Goal: Task Accomplishment & Management: Use online tool/utility

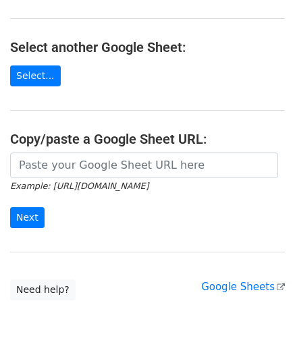
scroll to position [135, 0]
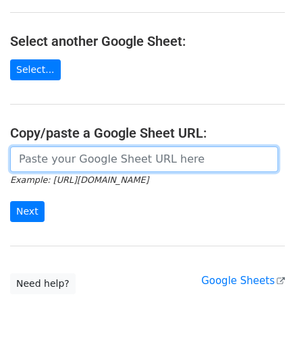
drag, startPoint x: 76, startPoint y: 157, endPoint x: 82, endPoint y: 157, distance: 6.8
click at [76, 157] on input "url" at bounding box center [144, 159] width 268 height 26
paste input "[URL][DOMAIN_NAME]"
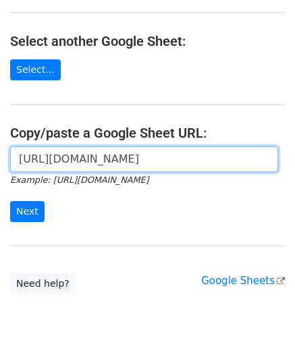
scroll to position [0, 283]
type input "[URL][DOMAIN_NAME]"
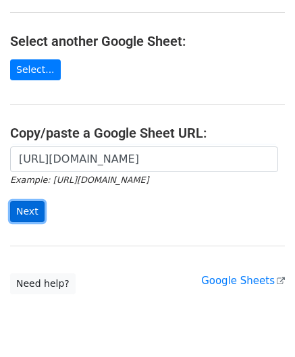
click at [26, 209] on input "Next" at bounding box center [27, 211] width 34 height 21
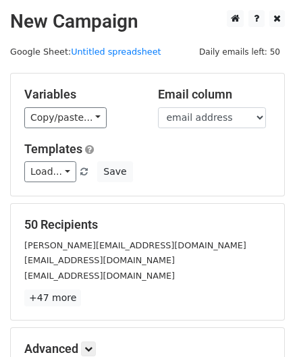
scroll to position [165, 0]
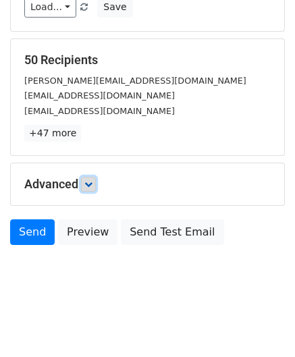
click at [94, 187] on link at bounding box center [88, 184] width 15 height 15
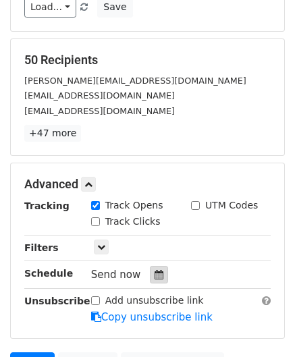
click at [157, 277] on div at bounding box center [159, 275] width 18 height 18
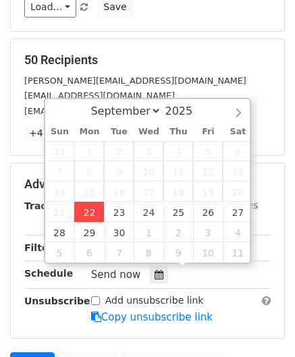
type input "[DATE] 12:00"
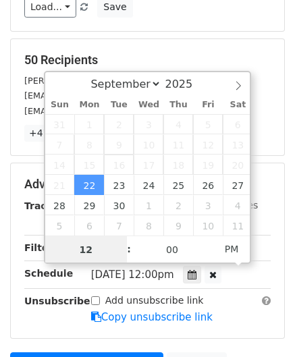
paste input "Hour"
type input "2"
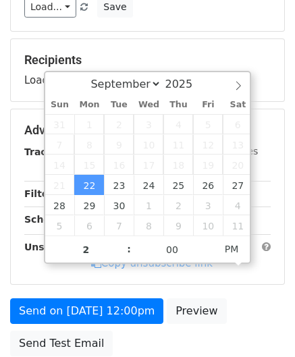
type input "[DATE] 14:00"
